Goal: Information Seeking & Learning: Learn about a topic

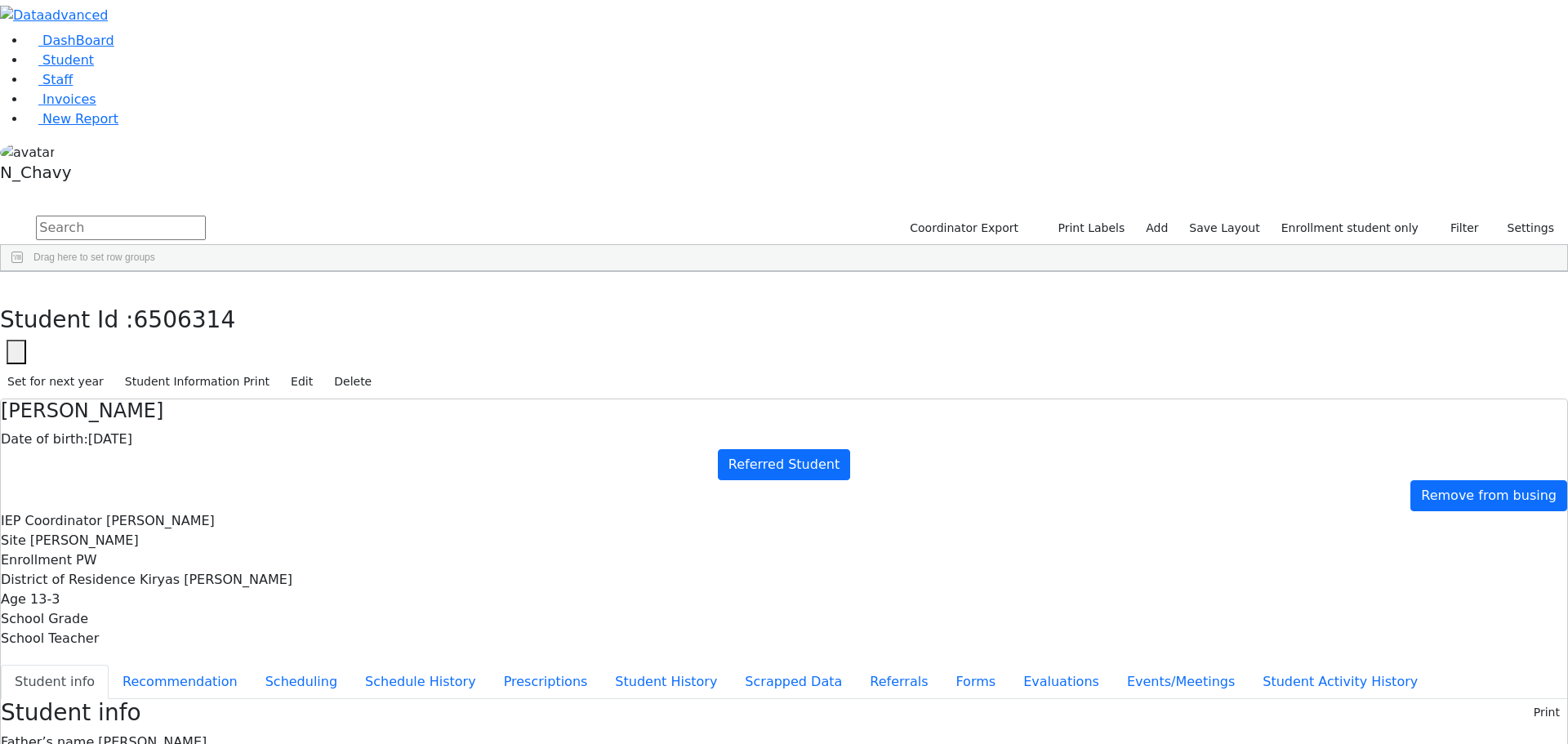
click at [321, 272] on div "Student Id : 6506314 Student Id 6506314 Cancel Save Set for next year Student I…" at bounding box center [784, 335] width 1568 height 127
click at [23, 272] on button "button" at bounding box center [11, 289] width 23 height 35
click at [194, 721] on div "[PERSON_NAME]" at bounding box center [146, 732] width 96 height 22
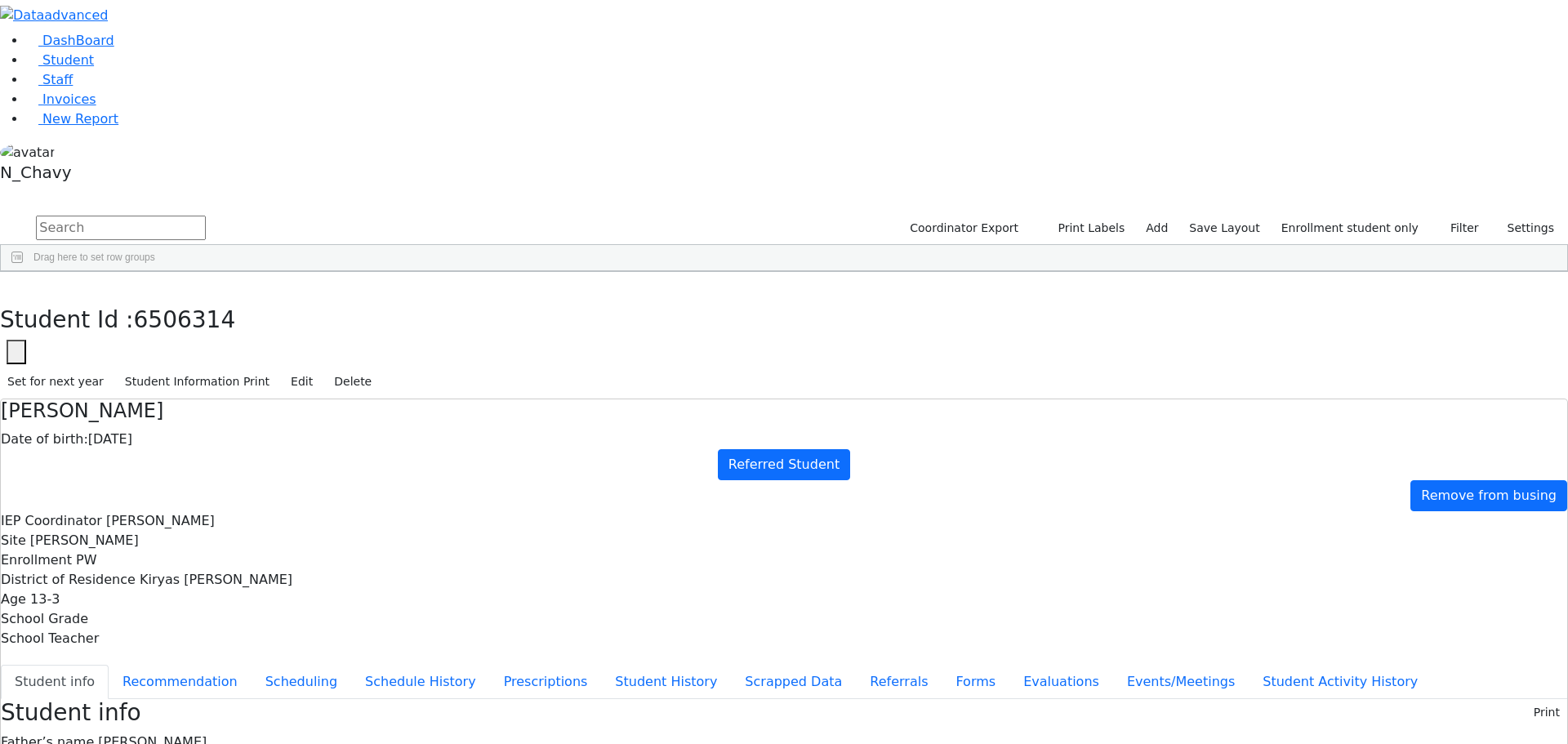
click at [194, 721] on div "[PERSON_NAME]" at bounding box center [146, 732] width 96 height 22
click at [1009, 664] on button "Evaluations" at bounding box center [1061, 681] width 104 height 35
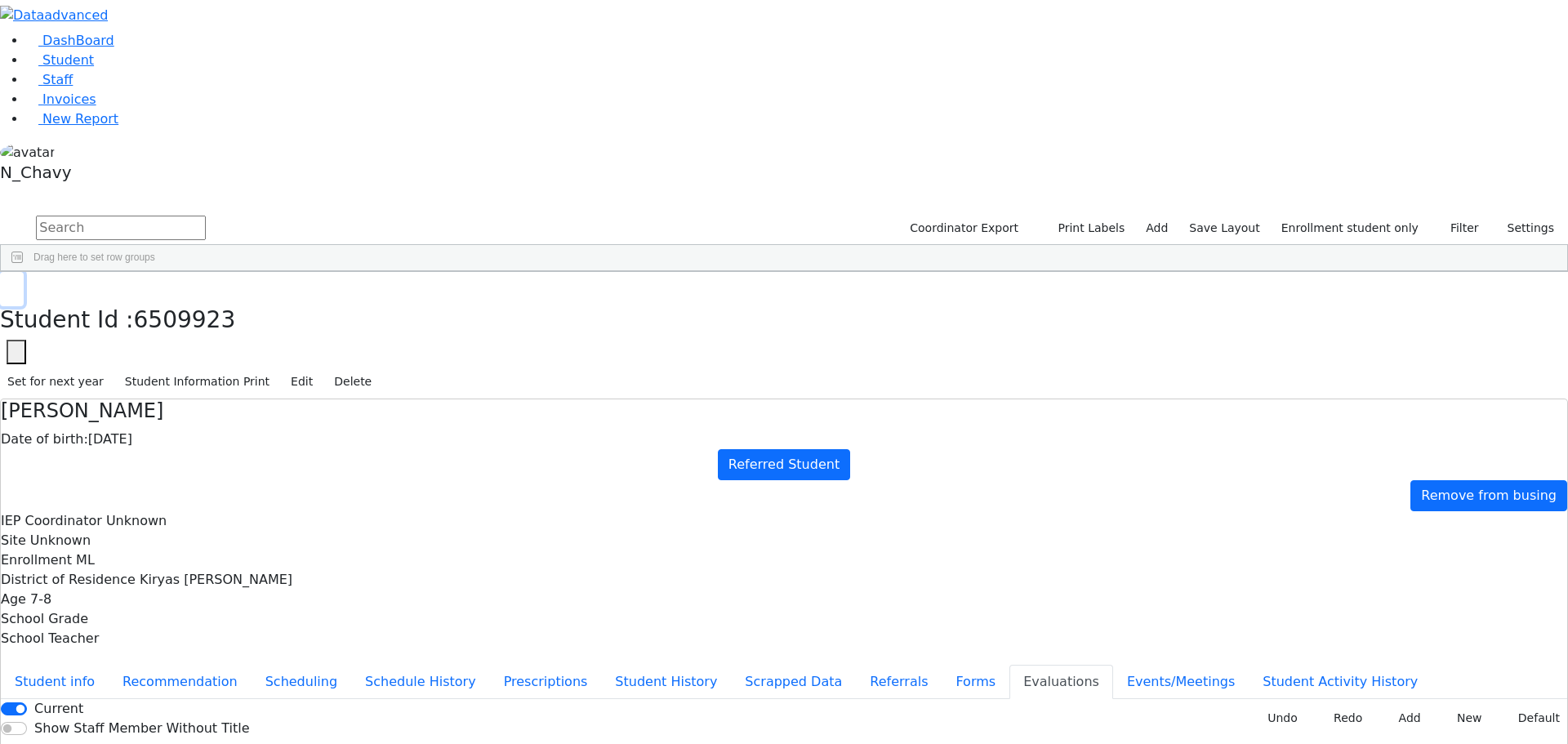
click at [16, 284] on icon "button" at bounding box center [12, 289] width 9 height 9
click at [194, 458] on div "Brach" at bounding box center [146, 469] width 96 height 22
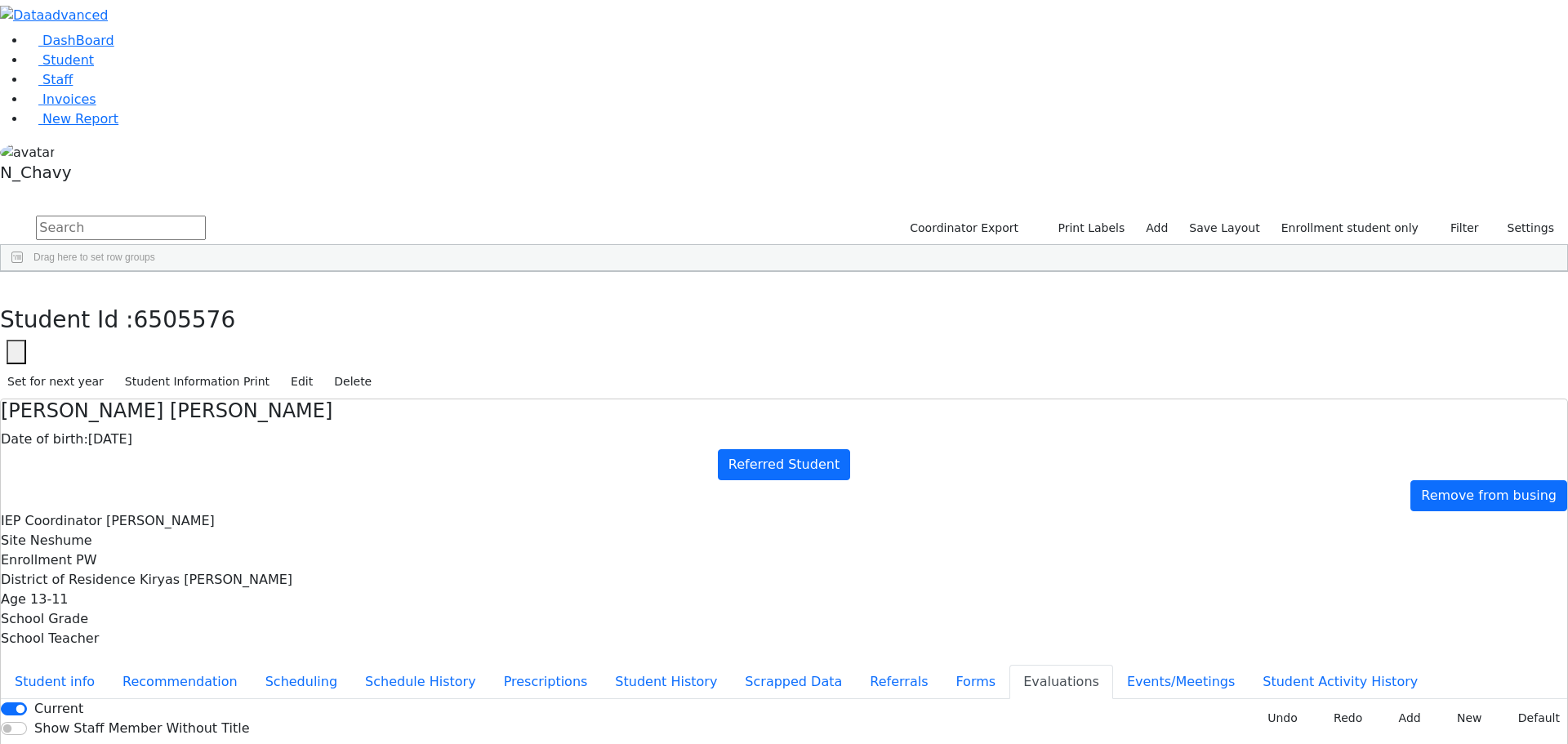
drag, startPoint x: 695, startPoint y: 389, endPoint x: 694, endPoint y: 368, distance: 21.0
drag, startPoint x: 694, startPoint y: 416, endPoint x: 671, endPoint y: 416, distance: 23.0
click at [23, 272] on button "button" at bounding box center [11, 289] width 23 height 35
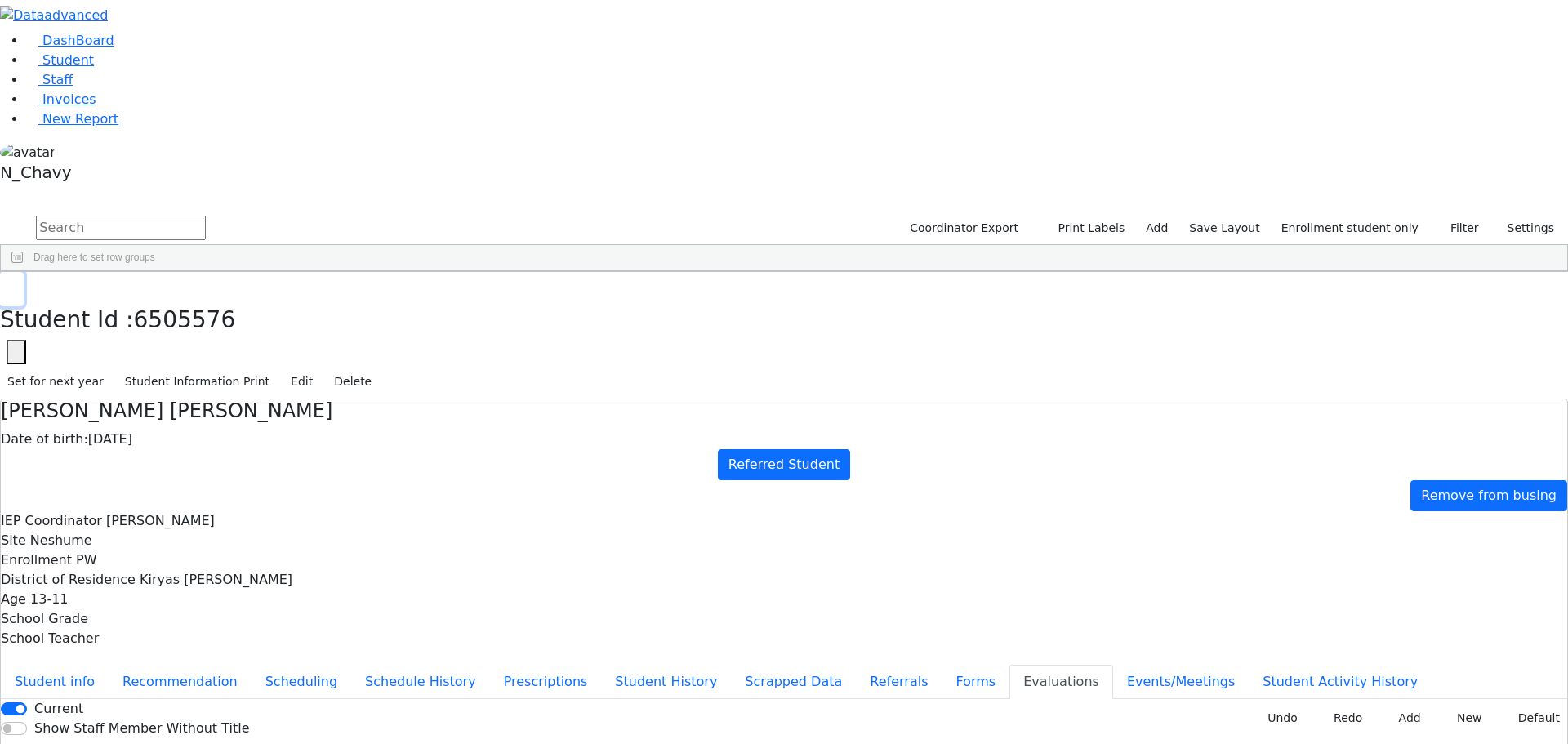
scroll to position [163, 0]
click at [194, 569] on div "Gluck" at bounding box center [146, 580] width 96 height 22
drag, startPoint x: 711, startPoint y: 366, endPoint x: 704, endPoint y: 352, distance: 15.7
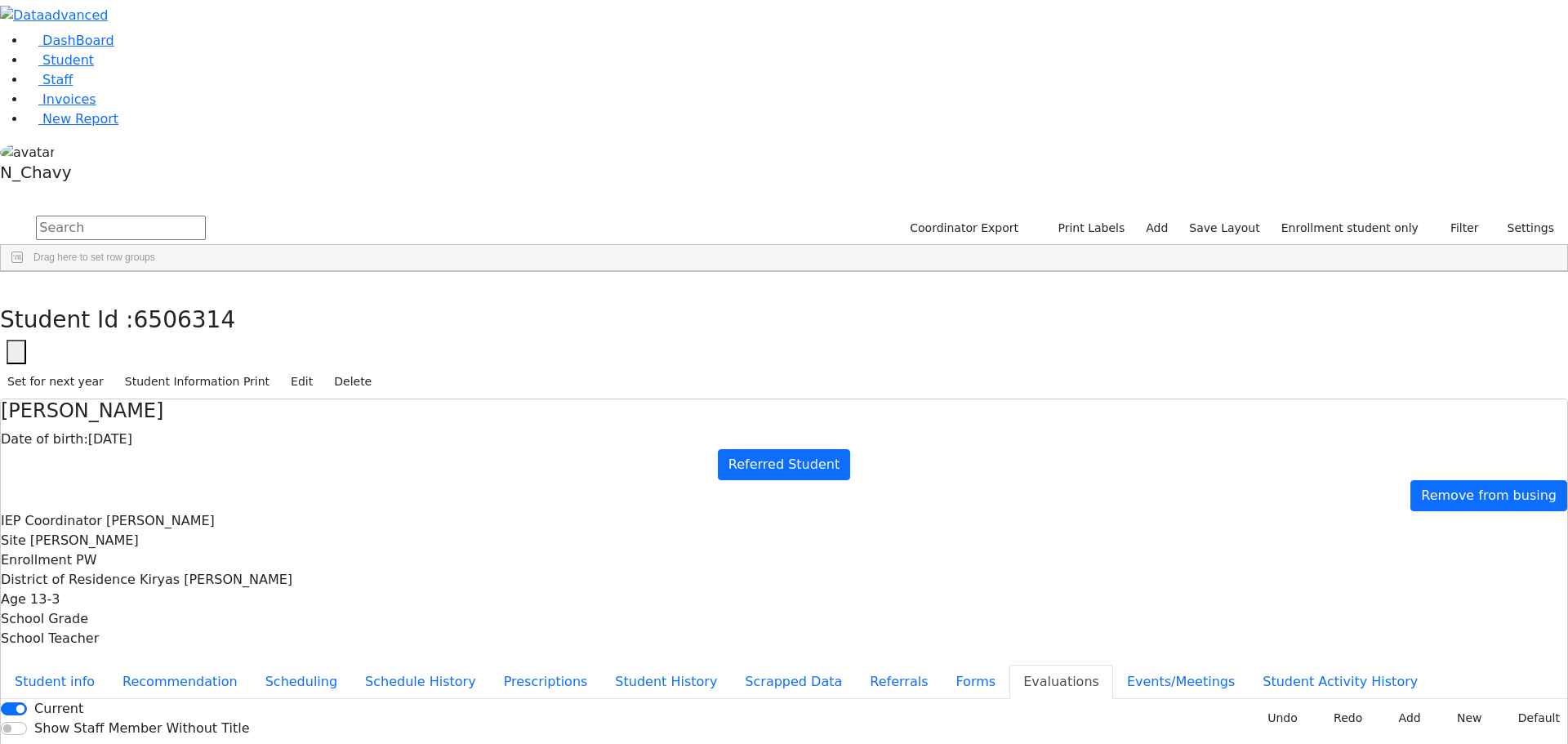
click at [1249, 664] on button "Student Activity History" at bounding box center [1340, 681] width 183 height 35
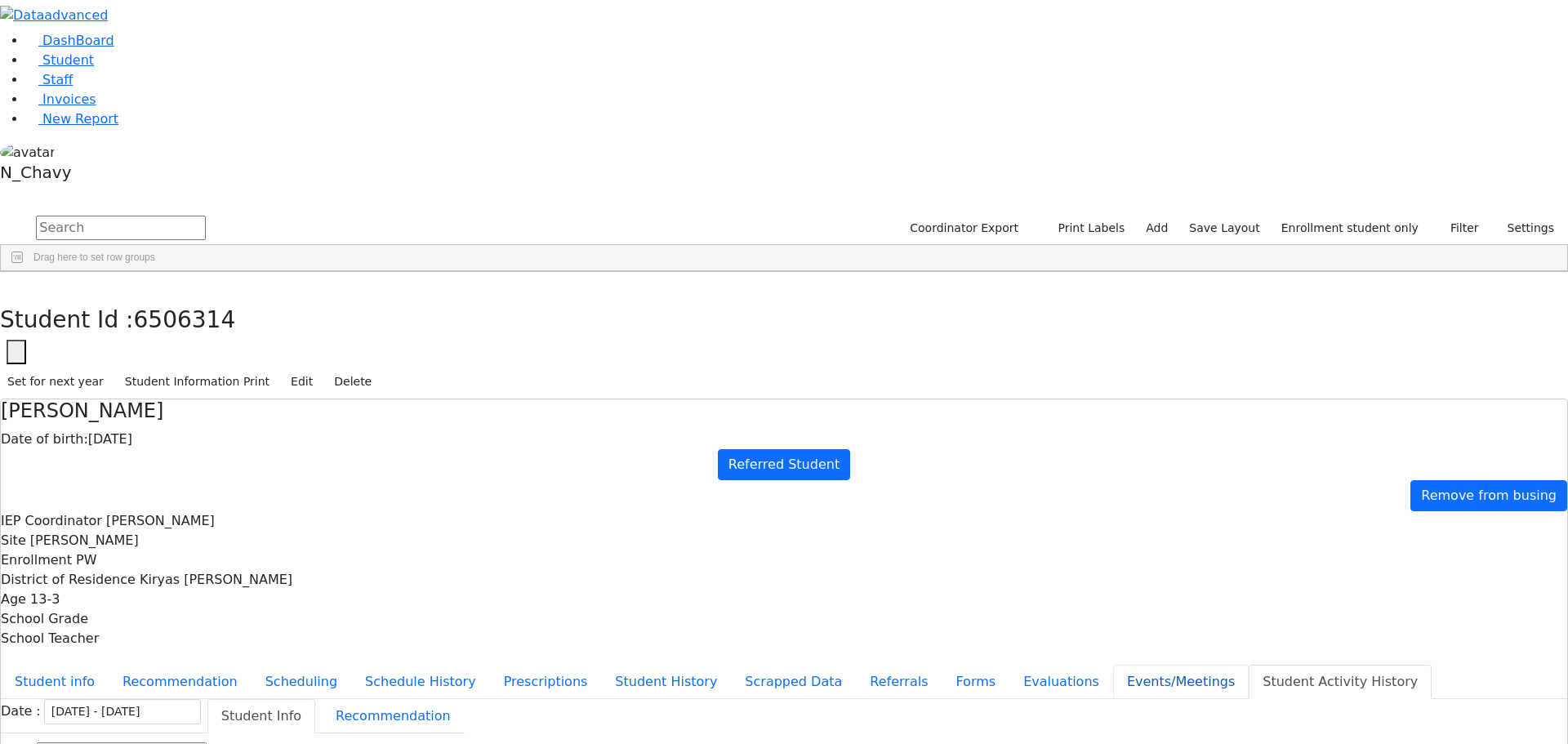
click at [1113, 664] on button "Events/Meetings" at bounding box center [1181, 681] width 136 height 35
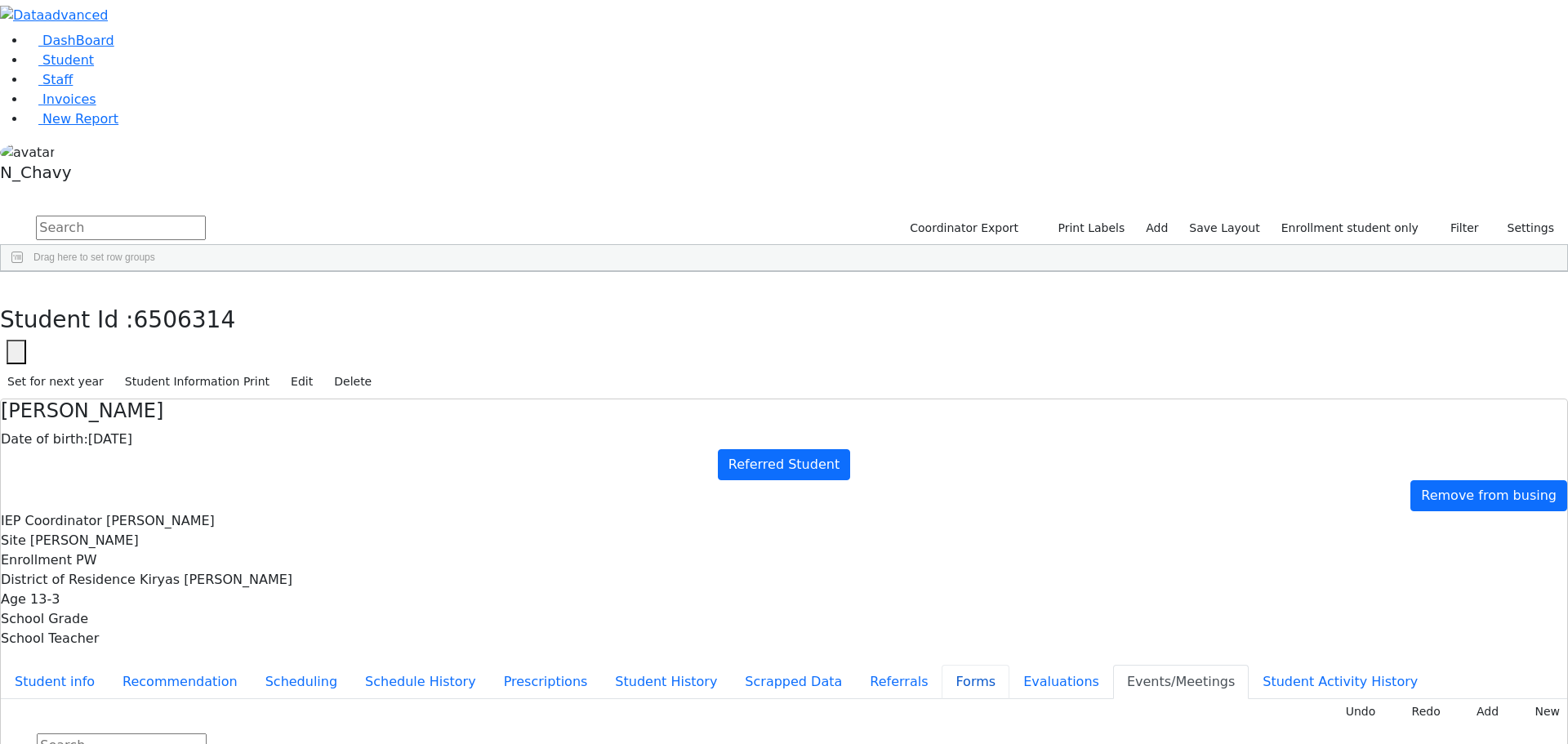
click at [942, 664] on button "Forms" at bounding box center [976, 681] width 67 height 35
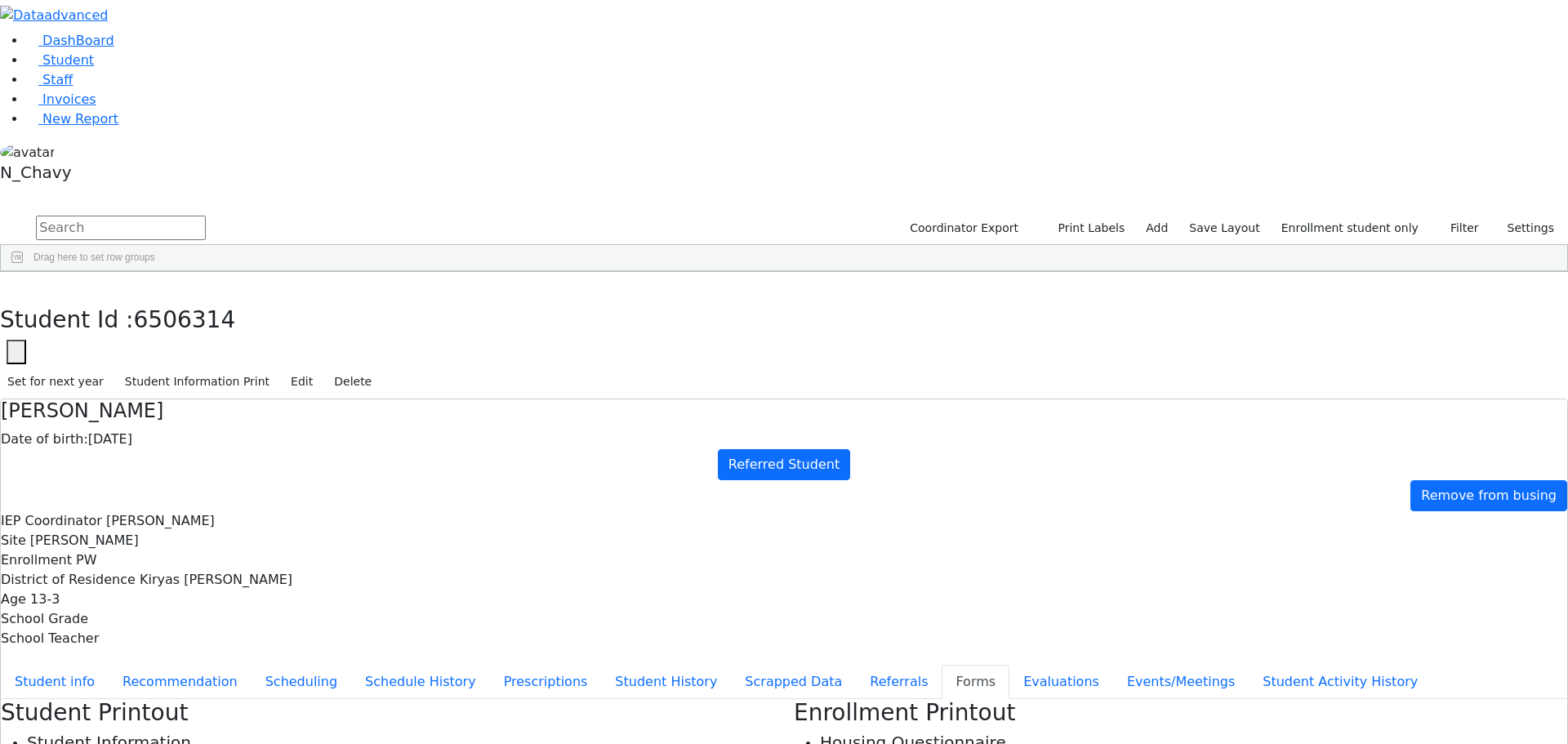
type input "[PERSON_NAME]"
click at [109, 664] on button "Student info" at bounding box center [54, 681] width 108 height 35
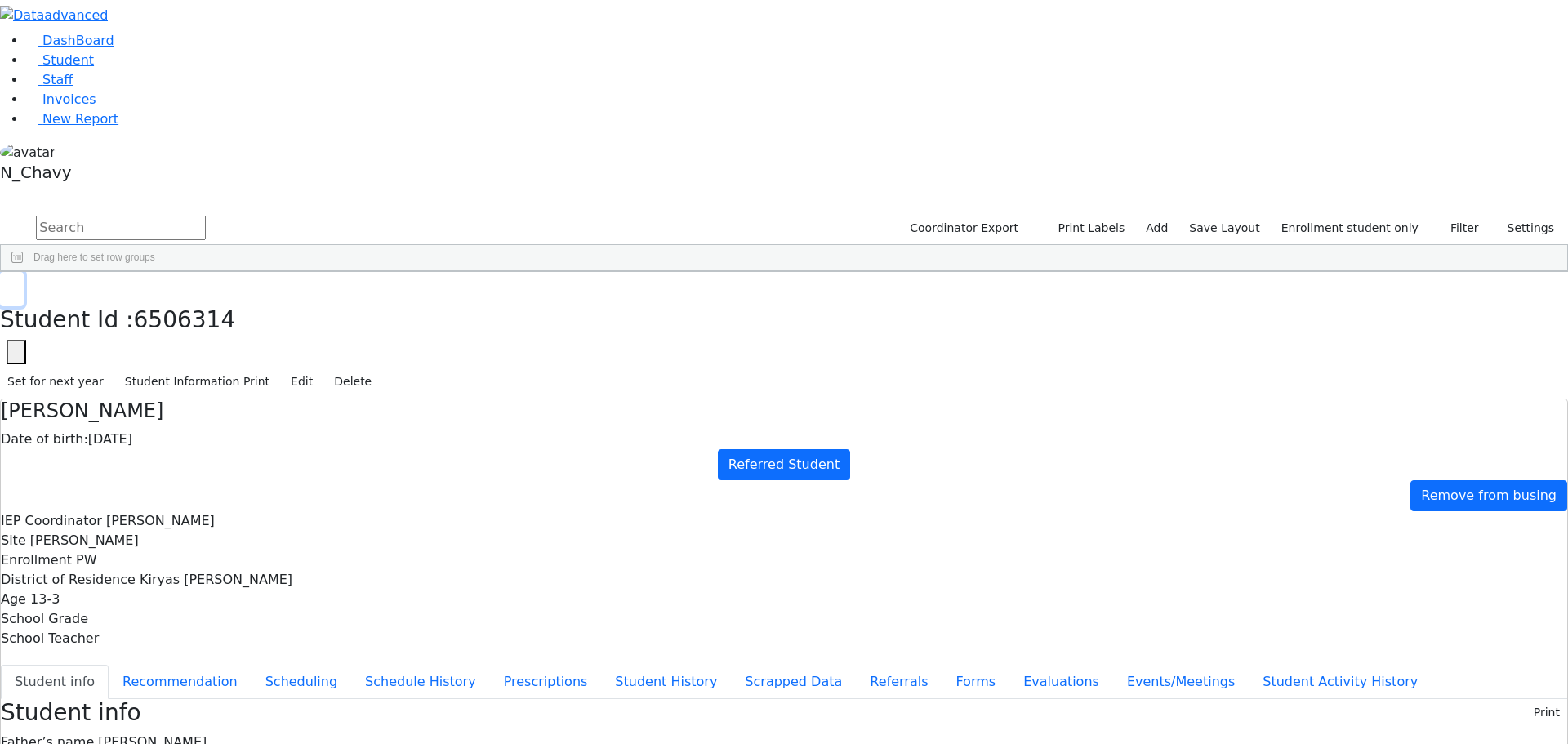
click at [23, 272] on button "button" at bounding box center [11, 289] width 23 height 35
click at [194, 298] on div "Aharonowitz" at bounding box center [146, 309] width 96 height 22
click at [23, 272] on button "button" at bounding box center [11, 289] width 23 height 35
